Goal: Task Accomplishment & Management: Use online tool/utility

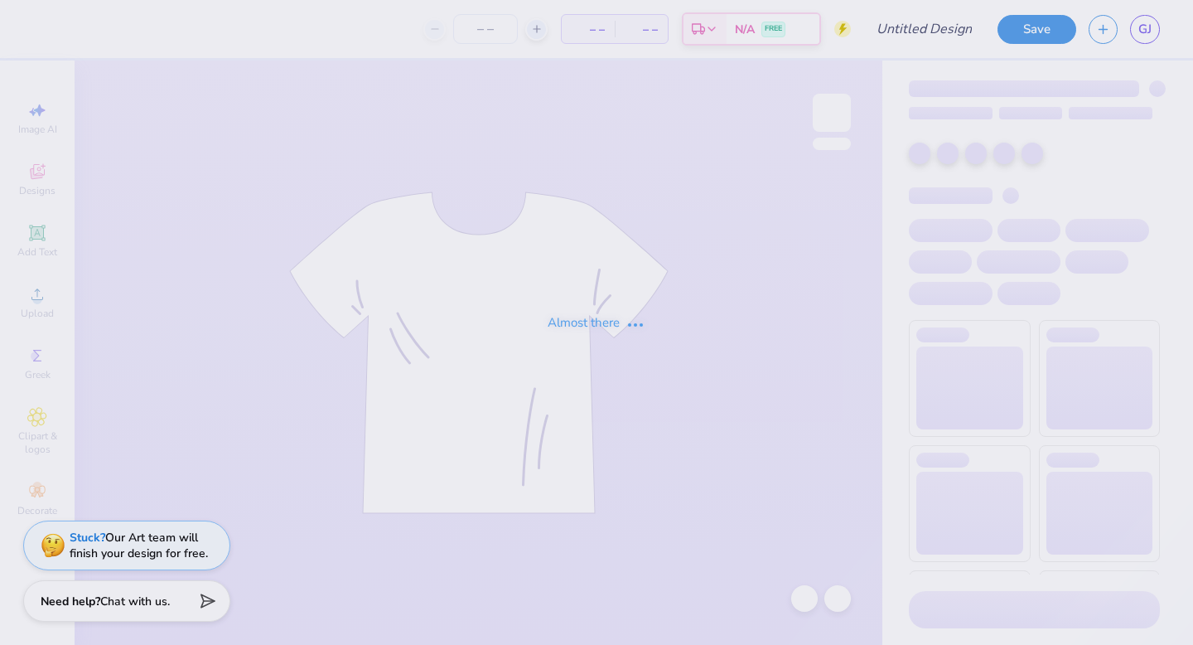
type input "Baylor Alpha Phi Woofstock T-shirts 2025"
type input "12"
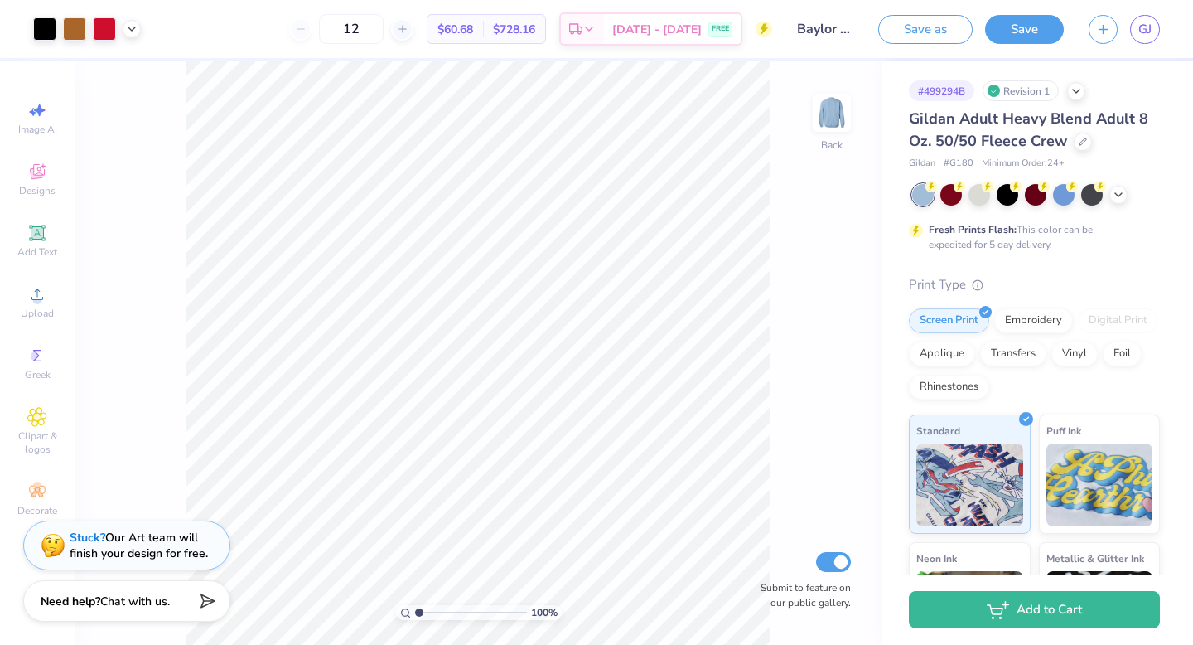
click at [133, 19] on div at bounding box center [87, 28] width 108 height 23
click at [133, 29] on icon at bounding box center [131, 27] width 13 height 13
click at [117, 76] on div at bounding box center [115, 69] width 23 height 23
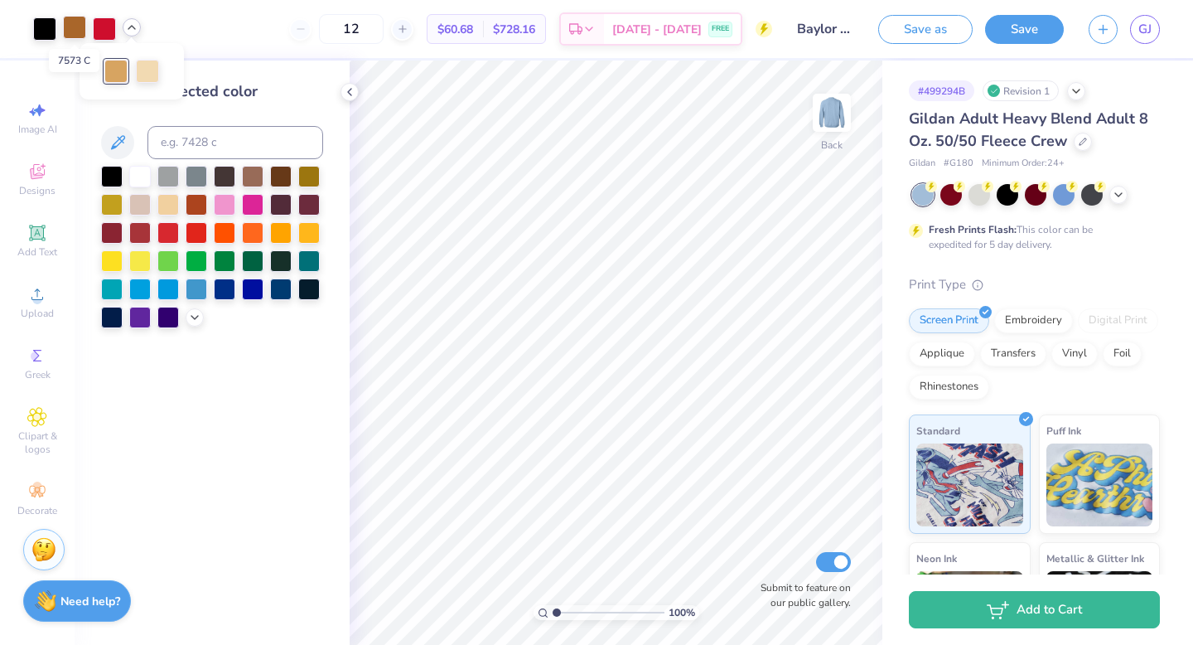
click at [71, 26] on div at bounding box center [74, 27] width 23 height 23
click at [197, 143] on input at bounding box center [235, 142] width 176 height 33
type input "7509"
click at [137, 33] on icon at bounding box center [131, 27] width 13 height 13
click at [74, 31] on div at bounding box center [74, 28] width 23 height 23
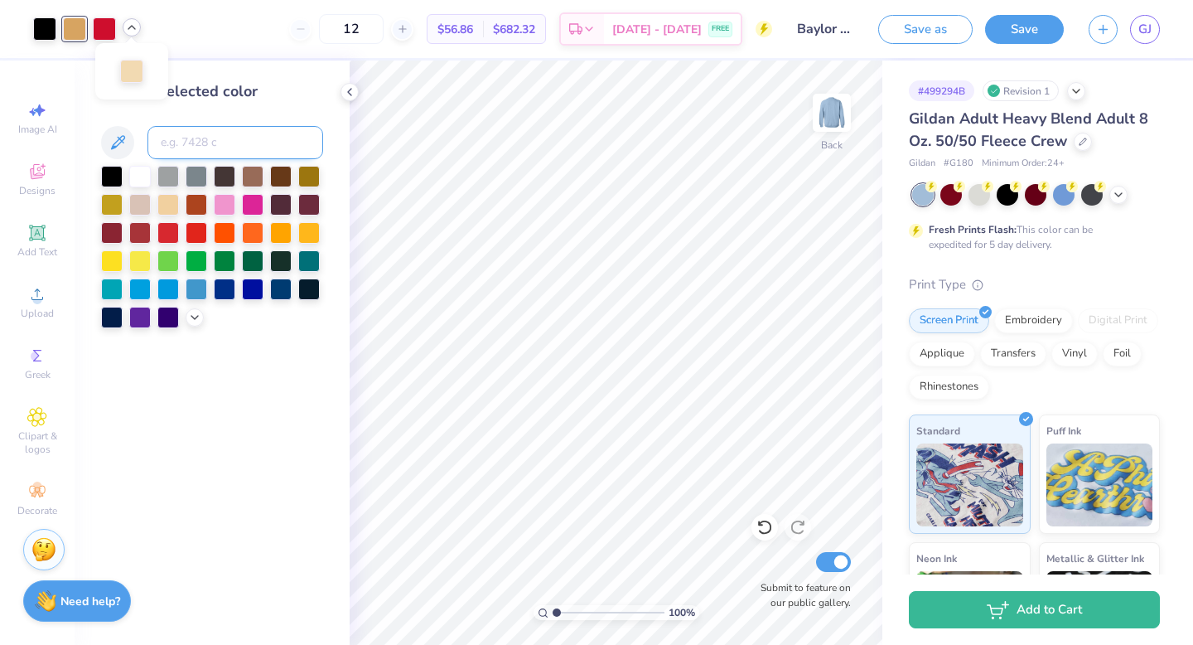
click at [181, 129] on input at bounding box center [235, 142] width 176 height 33
type input "7506"
click at [774, 531] on div at bounding box center [764, 527] width 27 height 27
click at [133, 23] on icon at bounding box center [131, 27] width 13 height 13
click at [1034, 38] on button "Save" at bounding box center [1024, 26] width 79 height 29
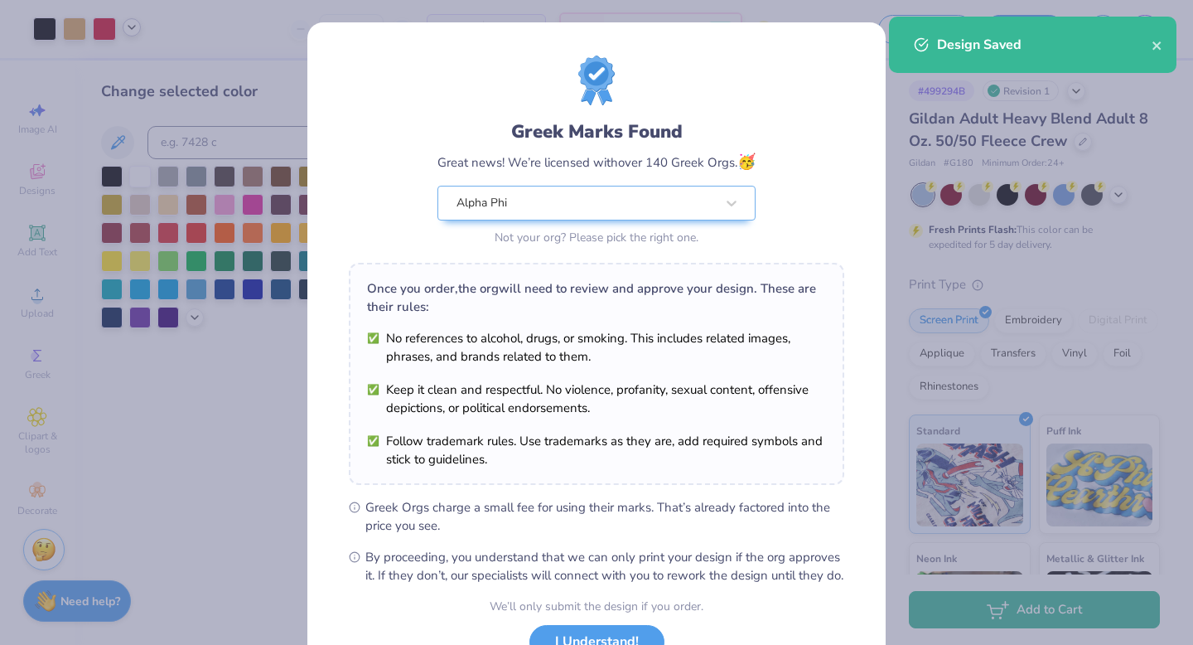
scroll to position [131, 0]
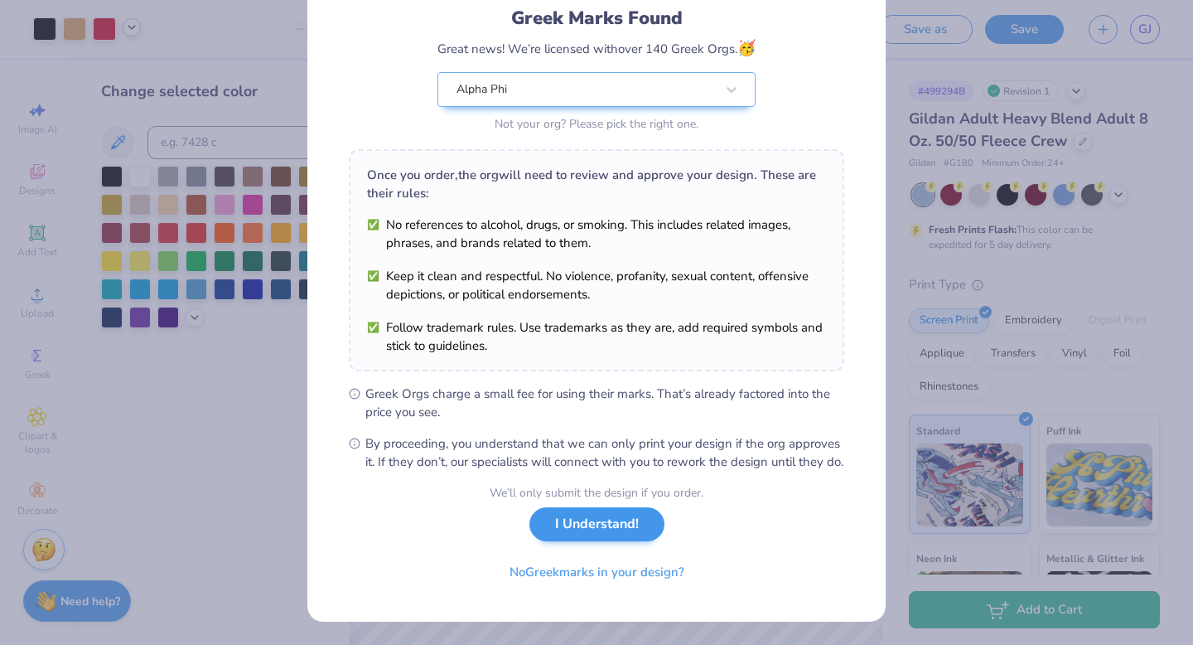
click at [593, 523] on button "I Understand!" at bounding box center [596, 524] width 135 height 34
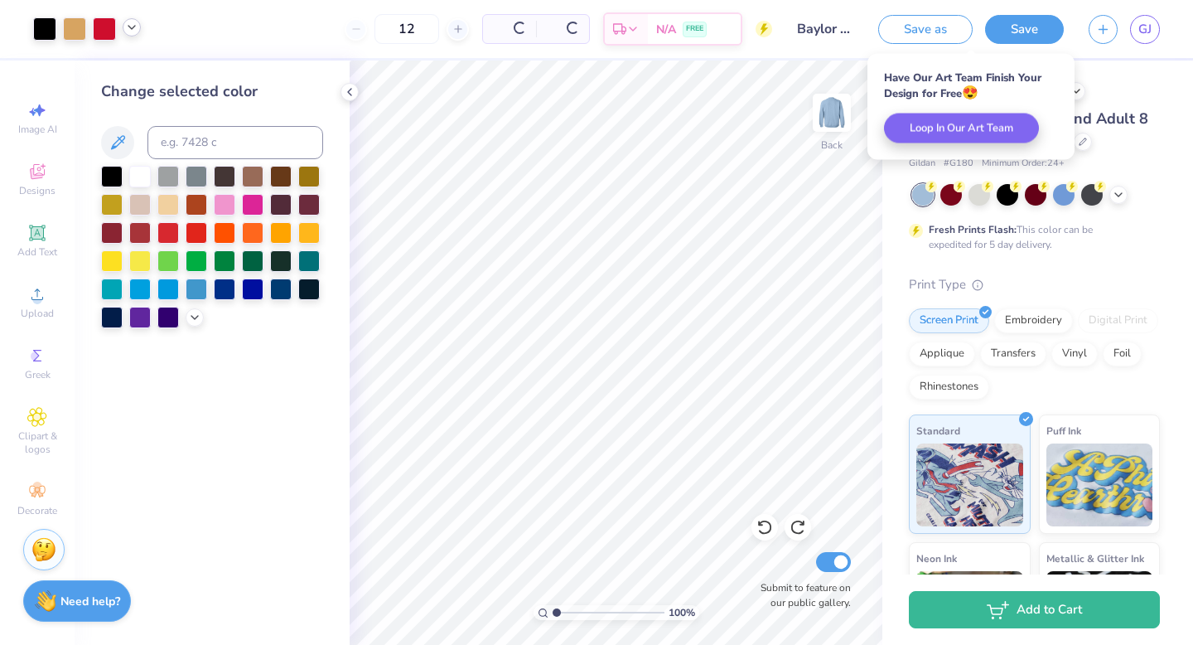
scroll to position [0, 0]
click at [1139, 39] on link "GJ" at bounding box center [1145, 29] width 30 height 29
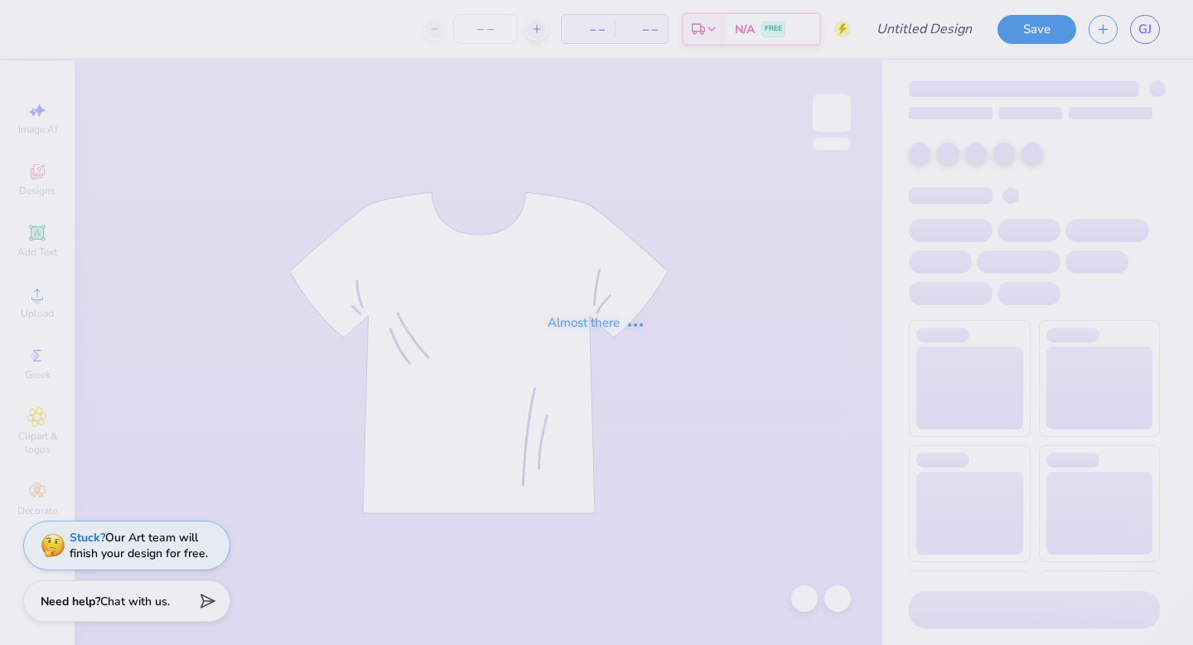
type input "Baylor Alpha Phi Woofstock T-shirts 2025"
type input "36"
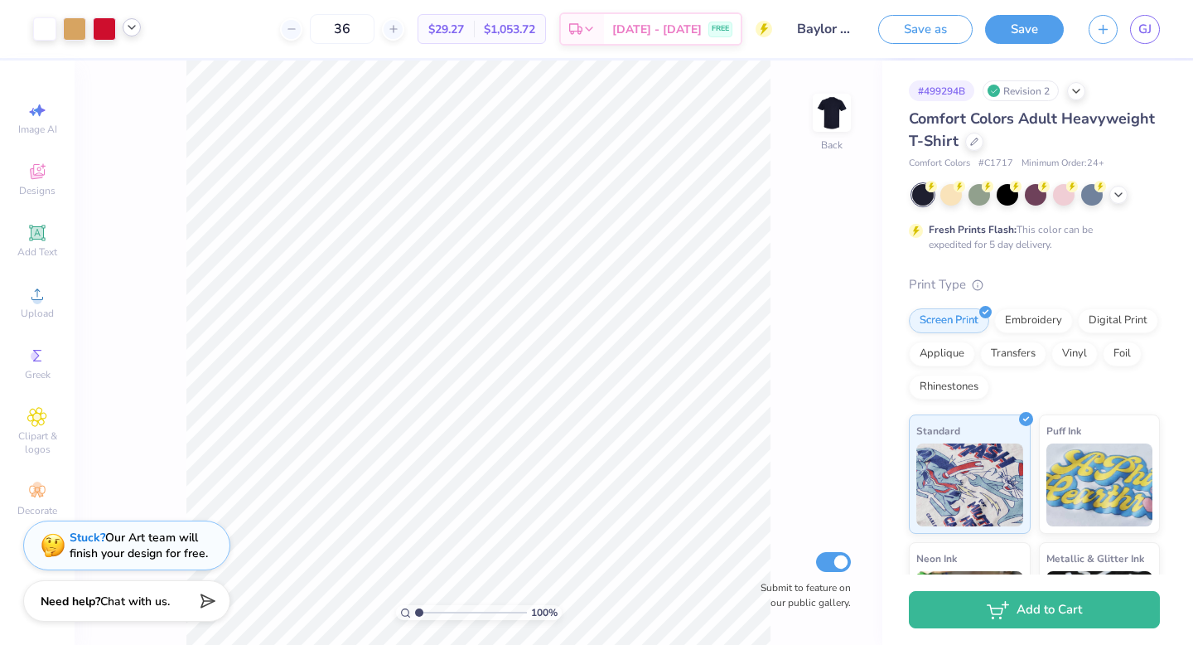
click at [133, 32] on icon at bounding box center [131, 27] width 13 height 13
click at [77, 7] on div "Art colors" at bounding box center [70, 29] width 141 height 58
click at [133, 24] on icon at bounding box center [131, 27] width 13 height 13
click at [145, 69] on div at bounding box center [147, 69] width 23 height 23
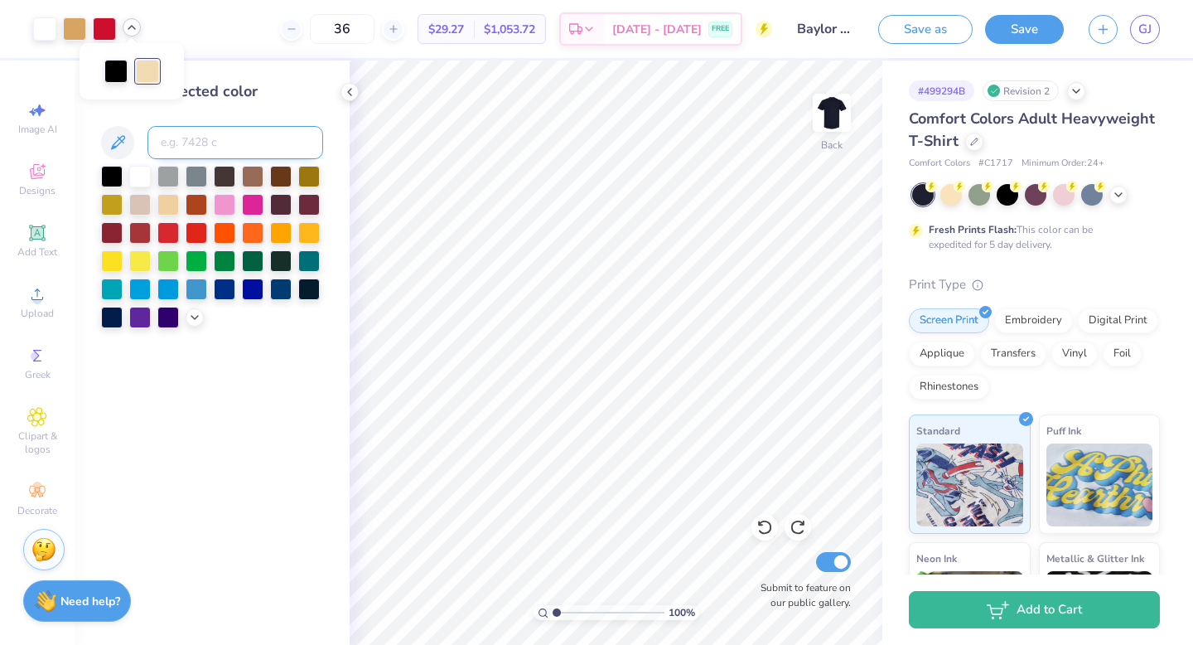
click at [191, 138] on input at bounding box center [235, 142] width 176 height 33
type input "7509"
click at [761, 523] on icon at bounding box center [764, 527] width 14 height 15
click at [118, 25] on div at bounding box center [87, 28] width 108 height 23
click at [128, 24] on icon at bounding box center [131, 27] width 13 height 13
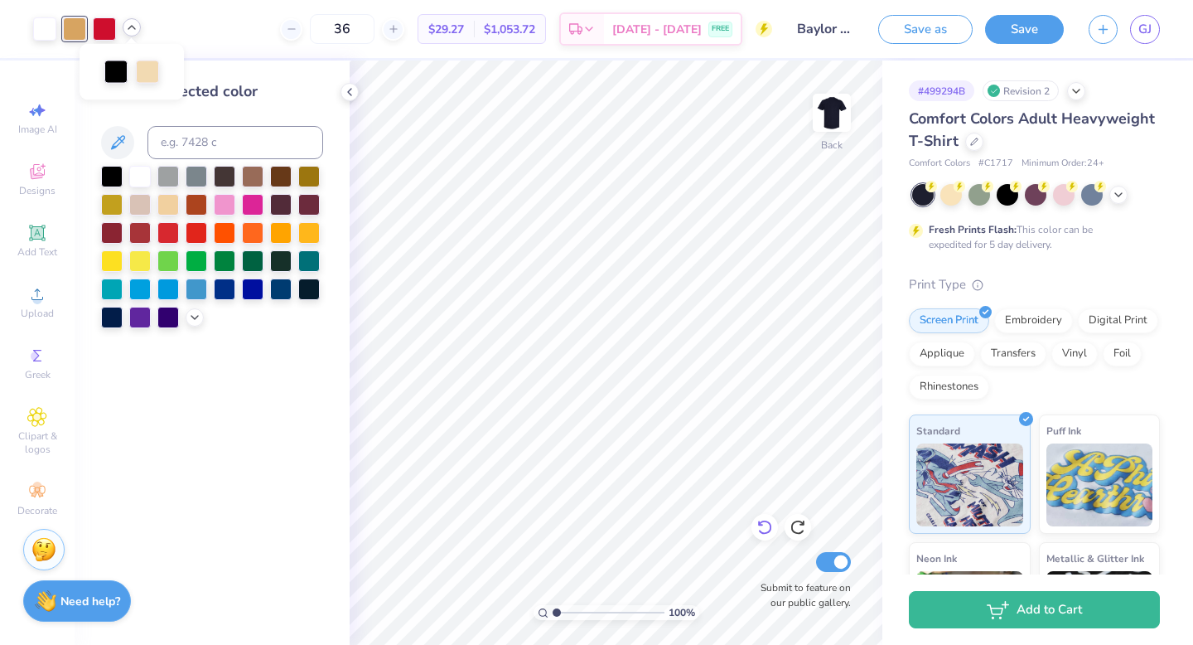
click at [761, 533] on icon at bounding box center [764, 527] width 17 height 17
click at [1161, 29] on div "Save as Save GJ" at bounding box center [1035, 29] width 315 height 58
click at [1141, 29] on span "GJ" at bounding box center [1144, 29] width 13 height 19
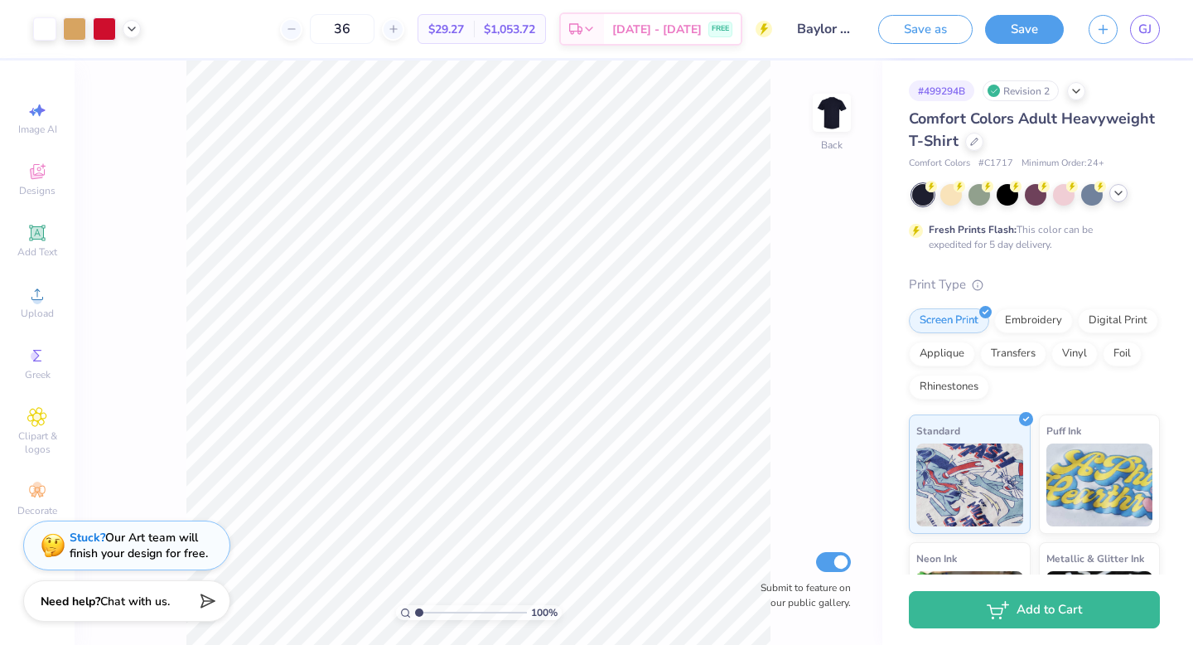
click at [1117, 199] on div at bounding box center [1118, 193] width 18 height 18
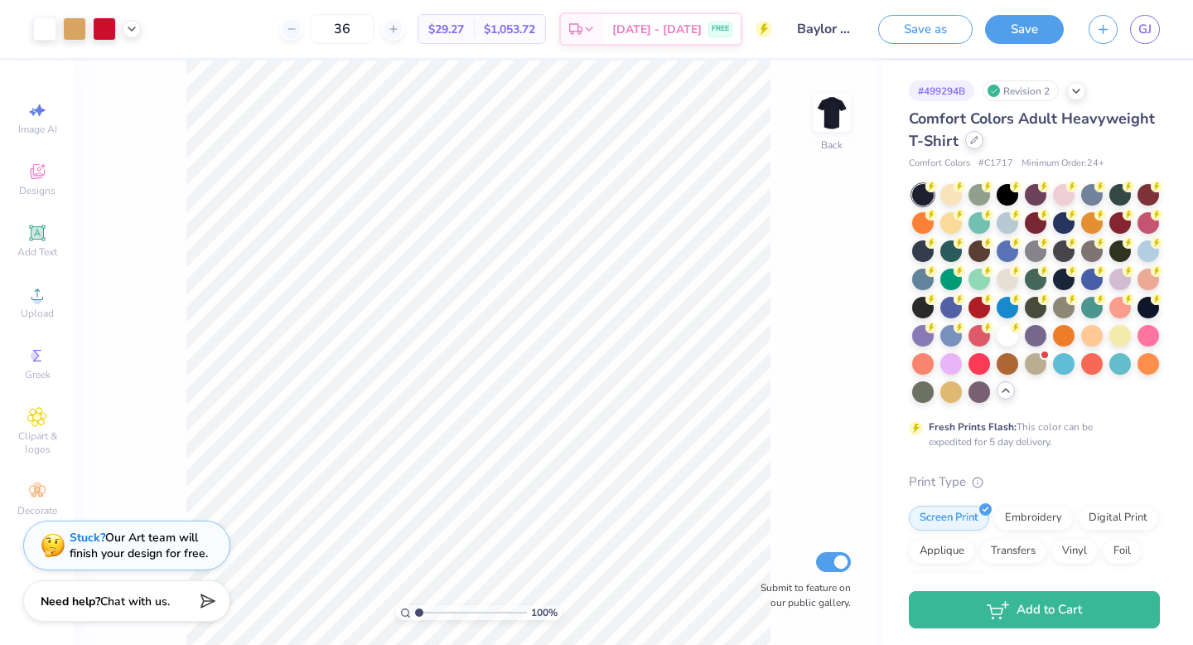
click at [973, 141] on icon at bounding box center [974, 140] width 7 height 7
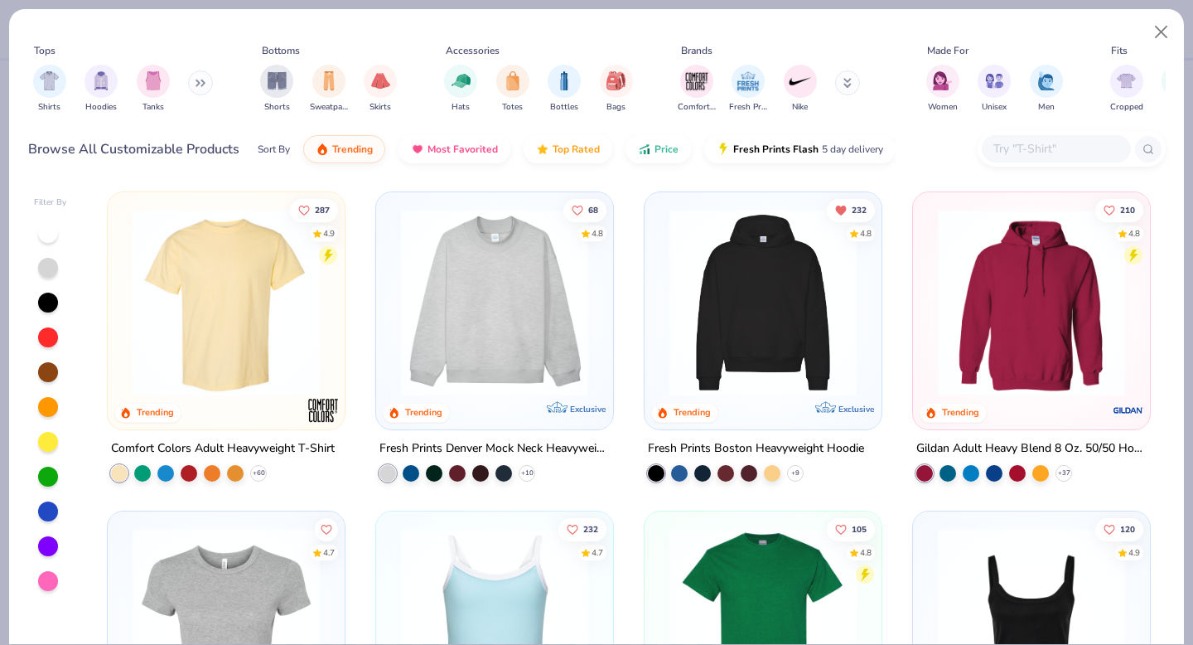
click at [997, 147] on input "text" at bounding box center [1056, 148] width 128 height 19
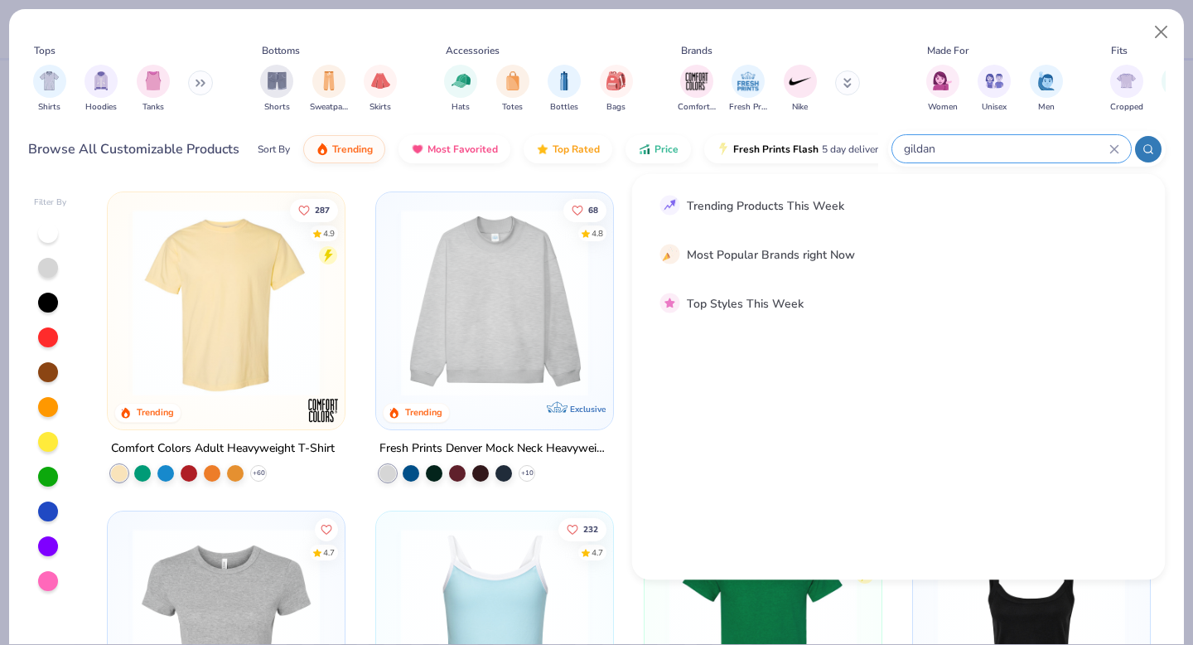
type input "gildan"
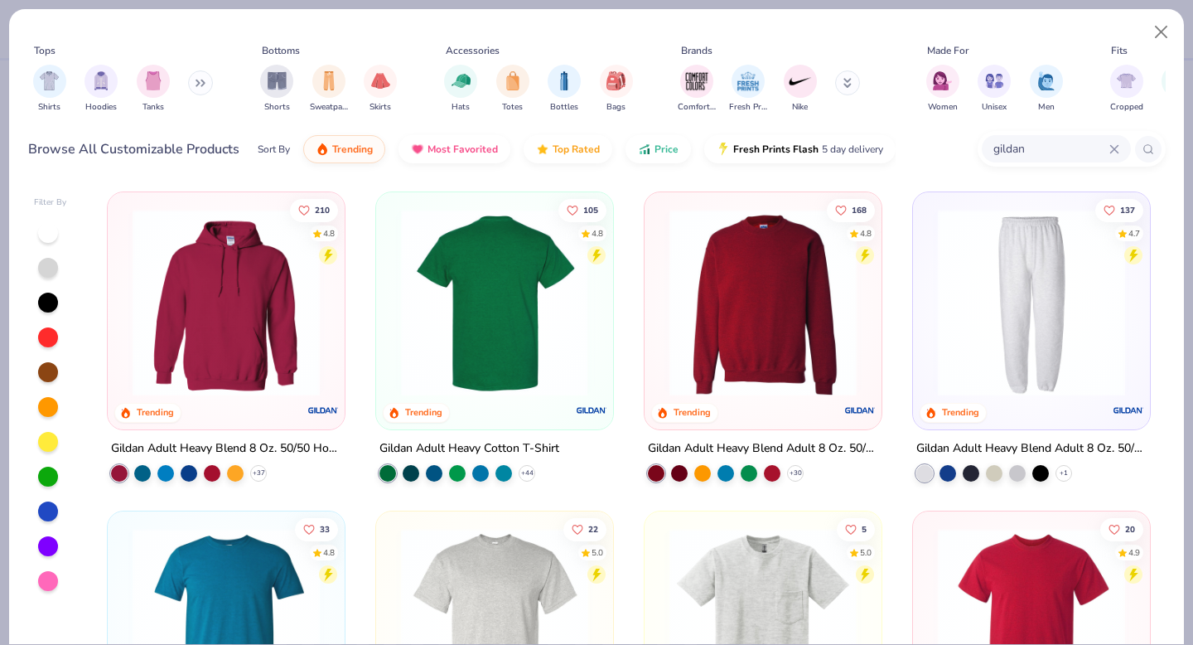
click at [393, 365] on img at bounding box center [291, 302] width 204 height 187
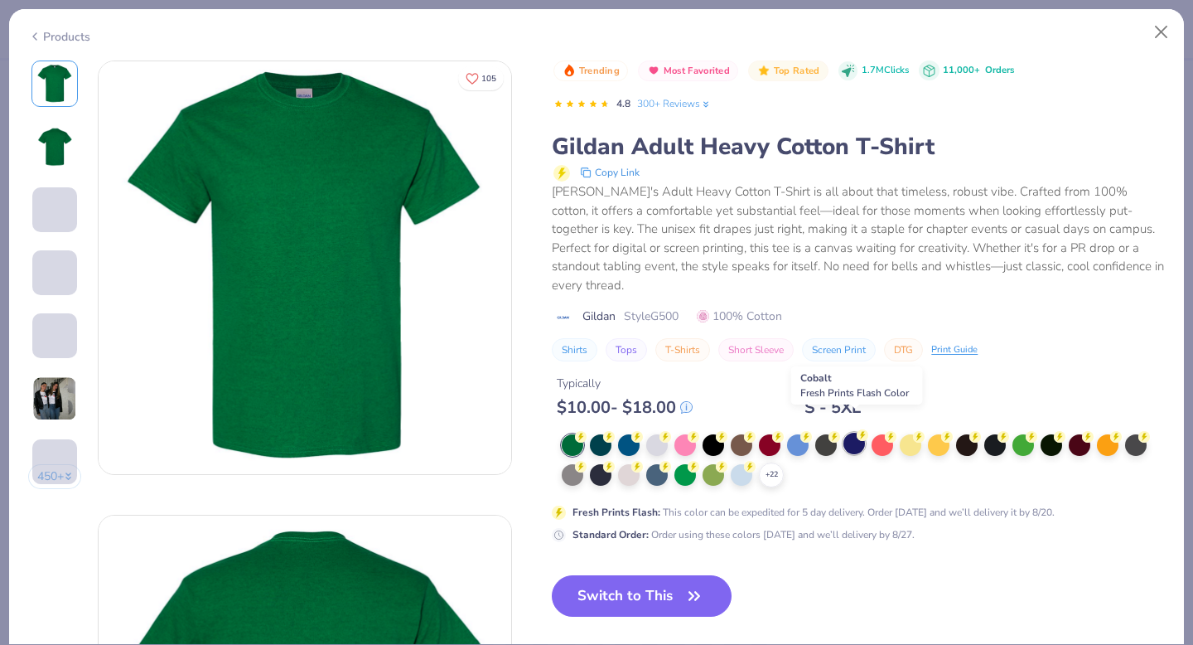
click at [849, 432] on div at bounding box center [854, 443] width 22 height 22
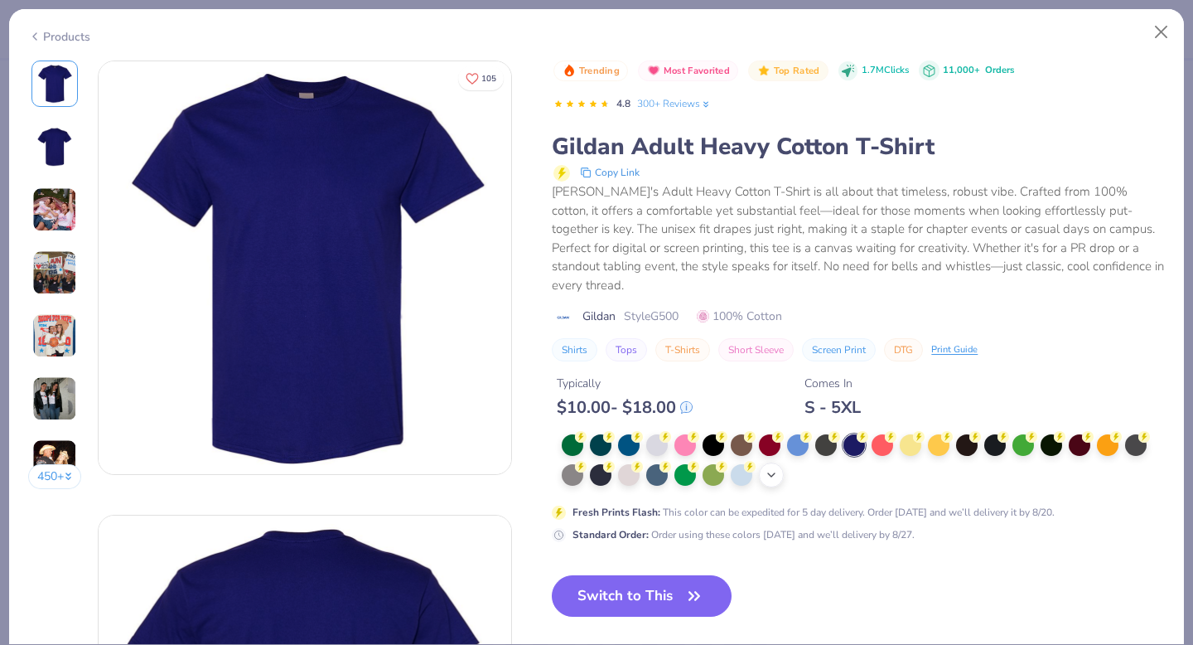
click at [771, 468] on icon at bounding box center [771, 474] width 13 height 13
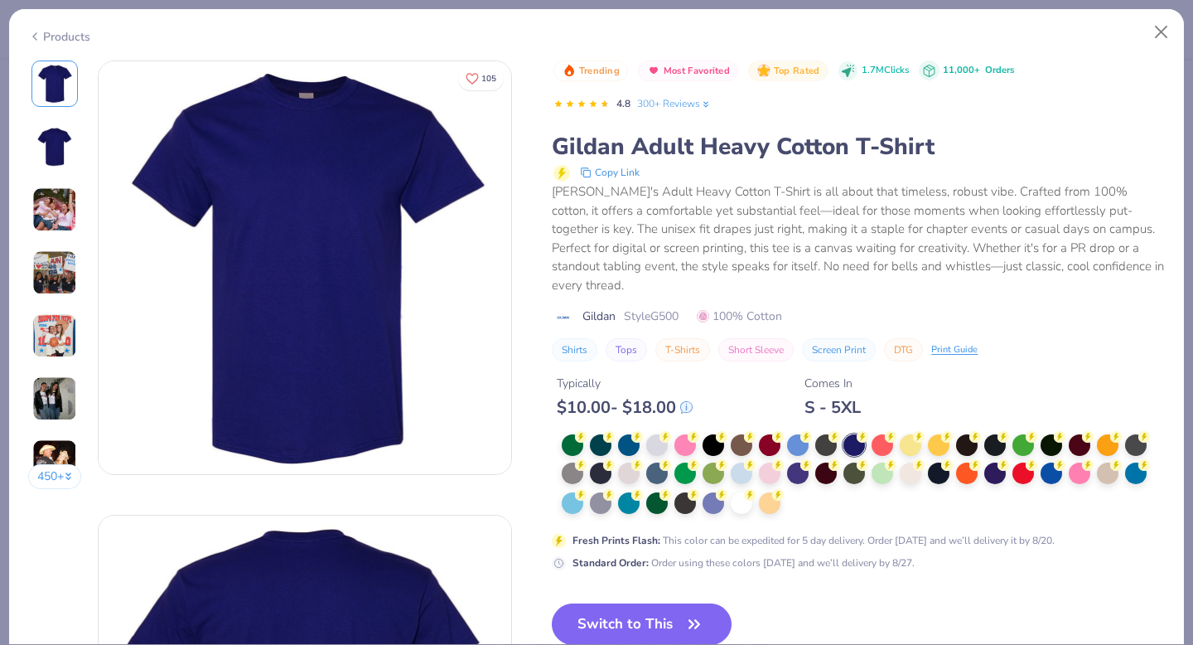
click at [58, 246] on div "450 +" at bounding box center [55, 280] width 54 height 441
click at [59, 268] on img at bounding box center [54, 272] width 45 height 45
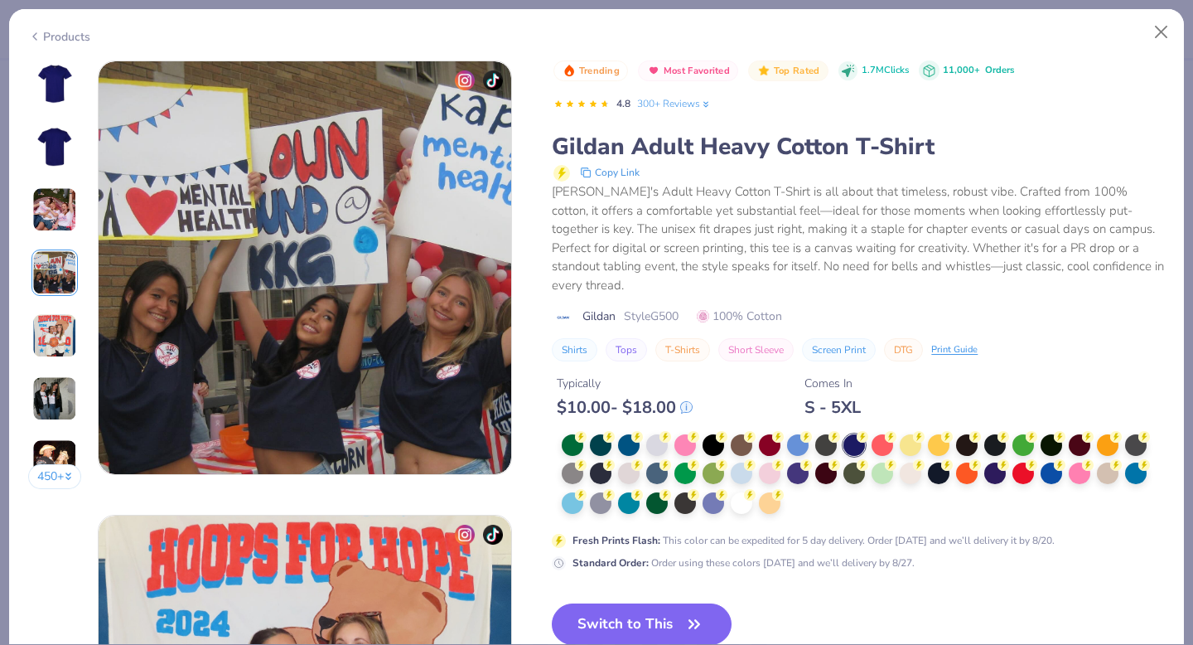
scroll to position [1362, 0]
click at [597, 461] on div at bounding box center [601, 472] width 22 height 22
click at [51, 85] on img at bounding box center [55, 84] width 40 height 40
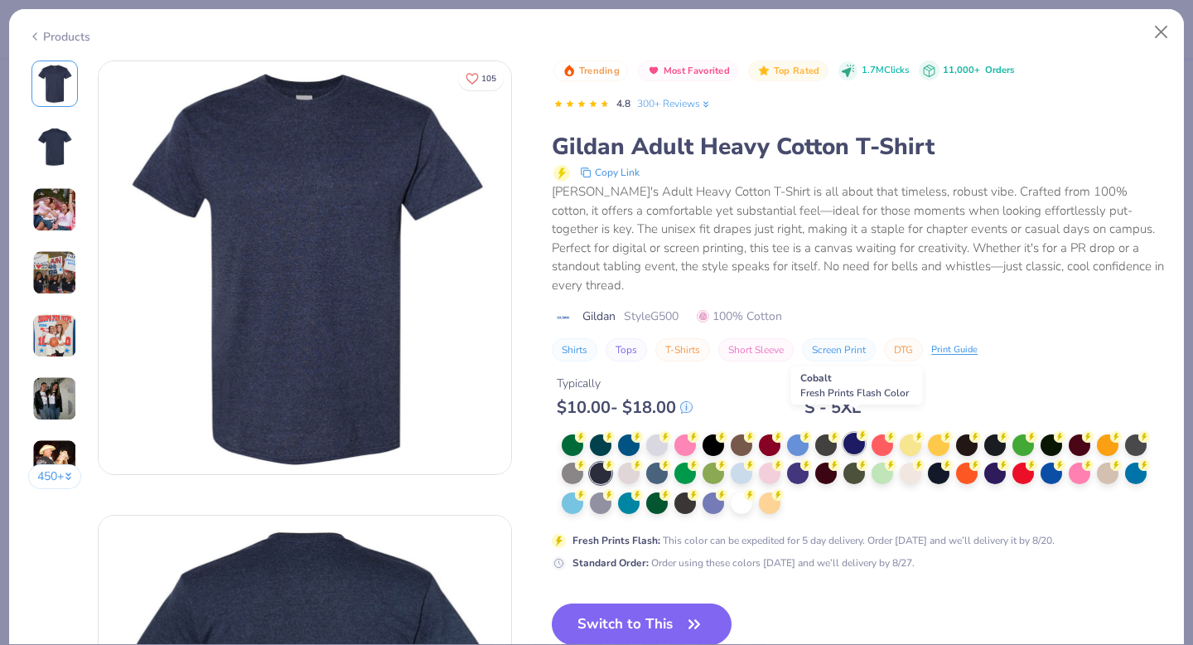
click at [848, 432] on div at bounding box center [854, 443] width 22 height 22
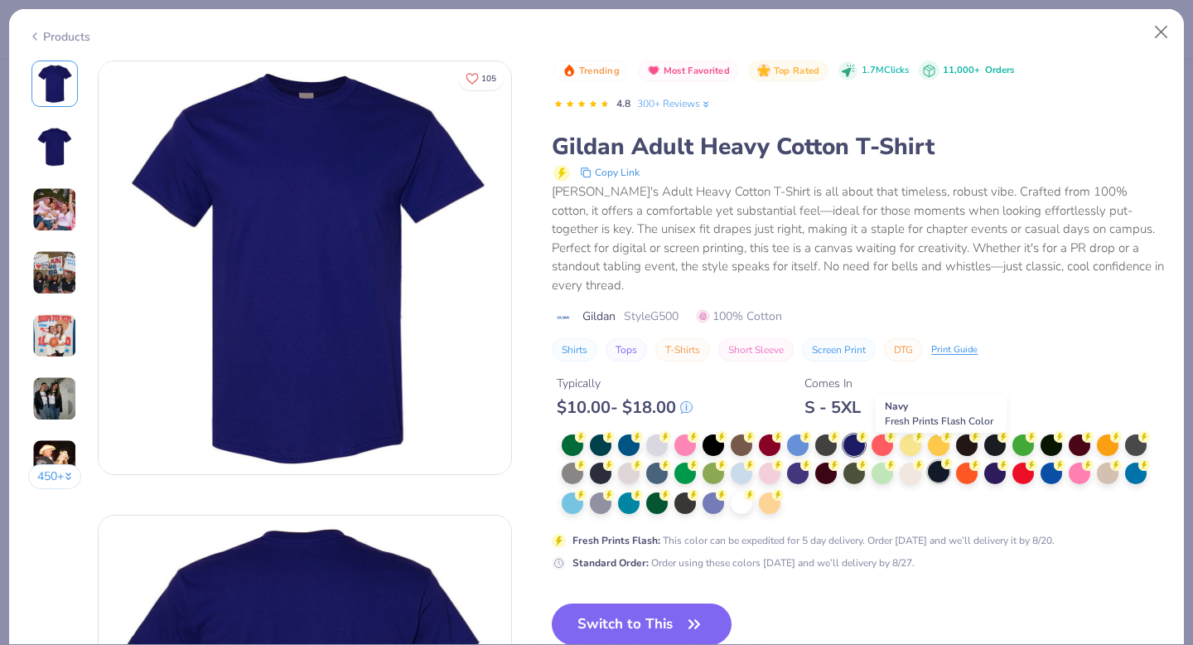
click at [935, 461] on div at bounding box center [939, 472] width 22 height 22
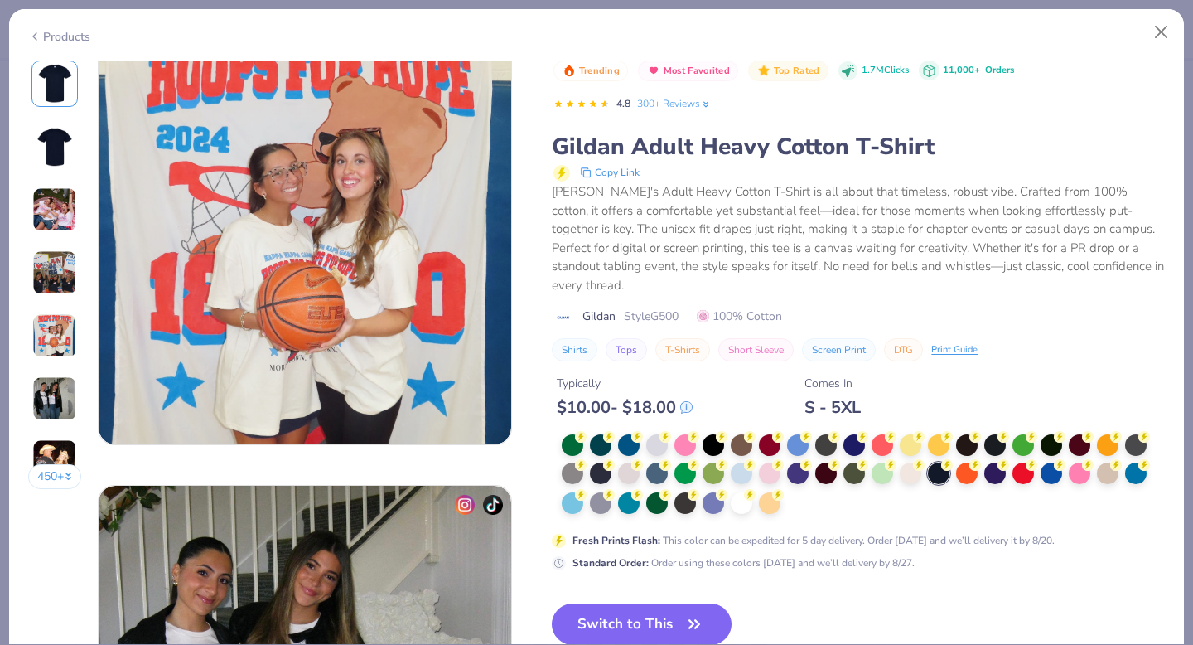
scroll to position [2112, 0]
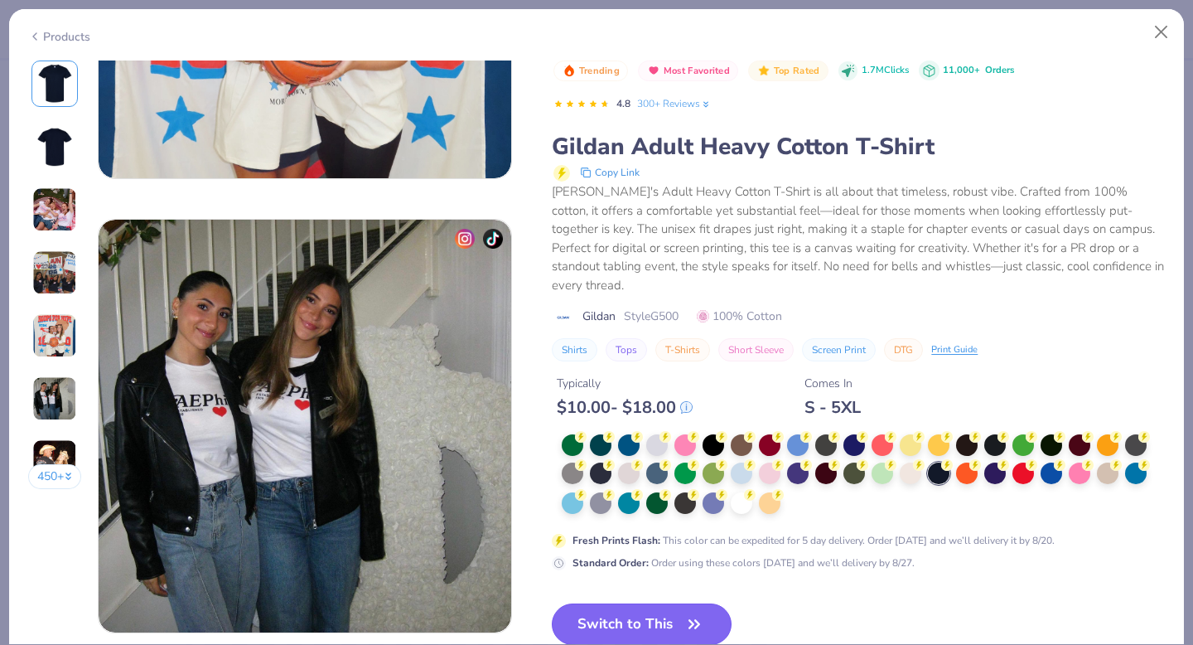
click at [583, 612] on button "Switch to This" at bounding box center [642, 623] width 180 height 41
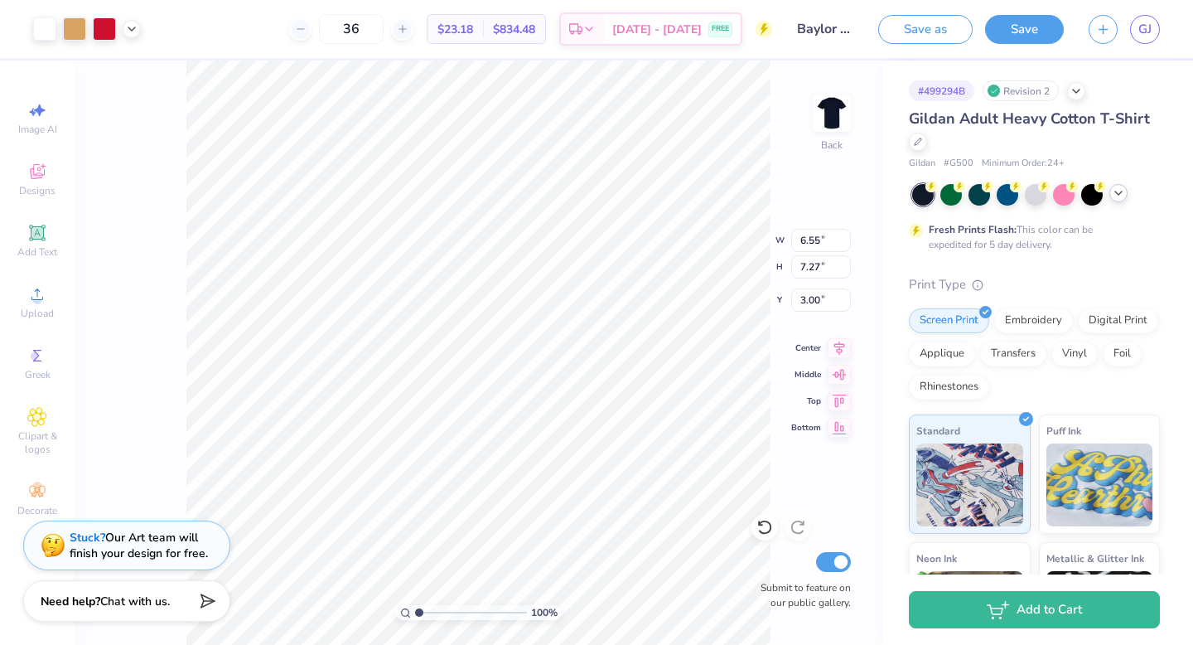
type input "3.00"
click at [1033, 27] on button "Save" at bounding box center [1024, 26] width 79 height 29
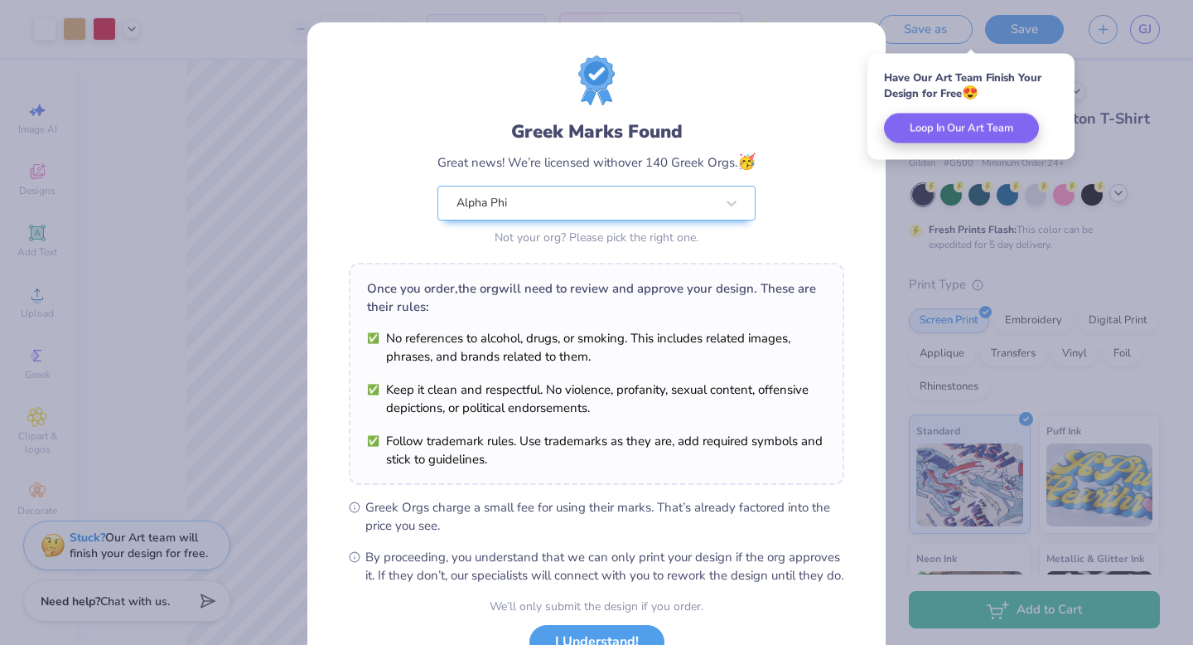
scroll to position [131, 0]
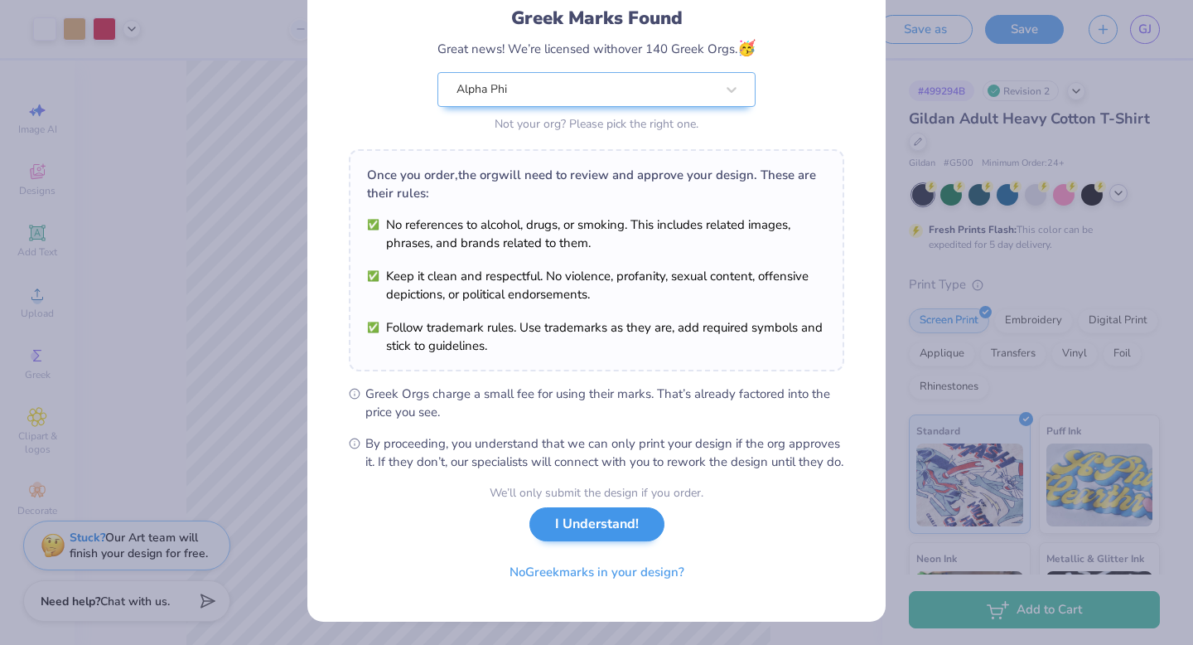
click at [577, 524] on button "I Understand!" at bounding box center [596, 524] width 135 height 34
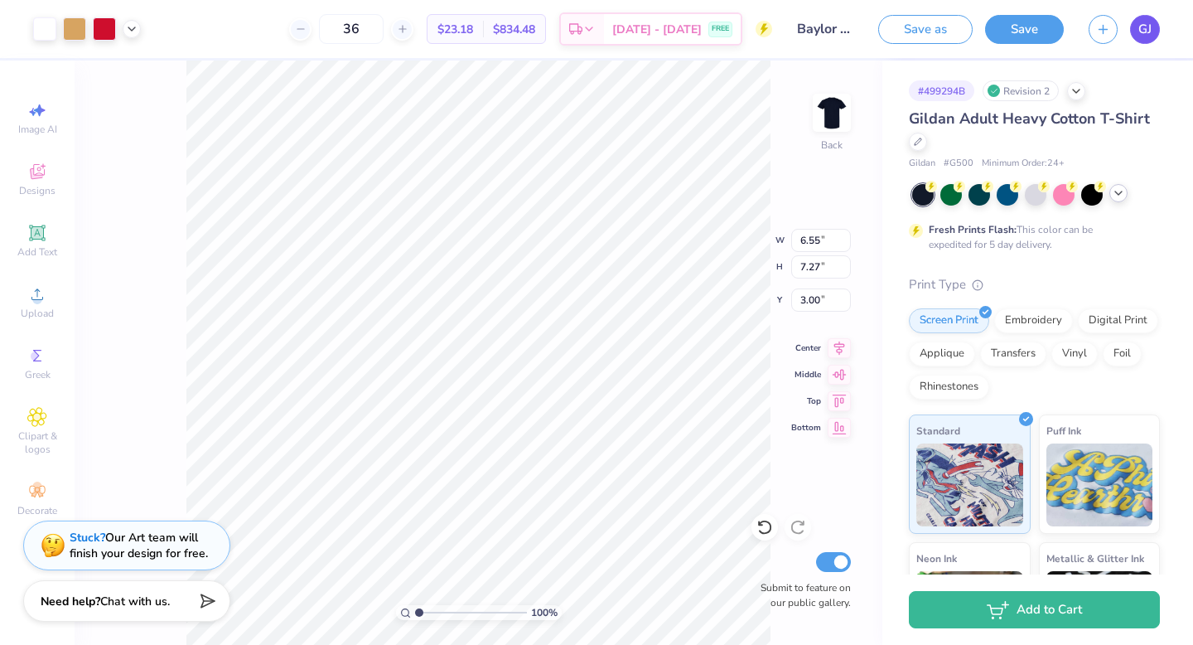
click at [1143, 33] on span "GJ" at bounding box center [1144, 29] width 13 height 19
